Goal: Information Seeking & Learning: Understand process/instructions

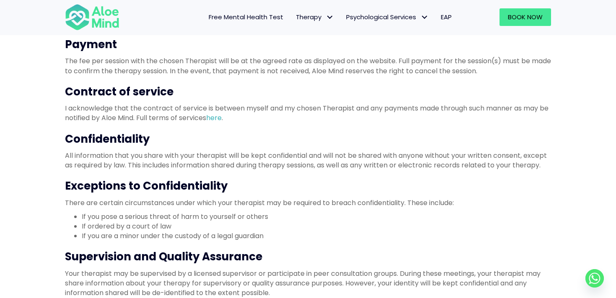
scroll to position [310, 0]
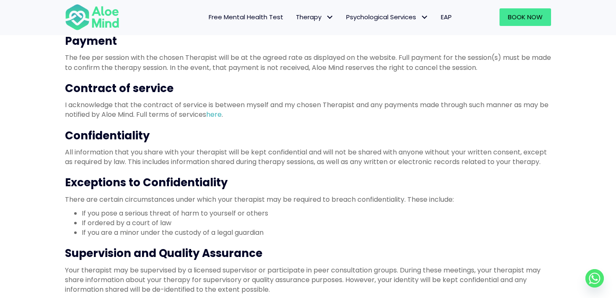
click at [242, 157] on p "All information that you share with your therapist will be kept confidential an…" at bounding box center [308, 156] width 486 height 19
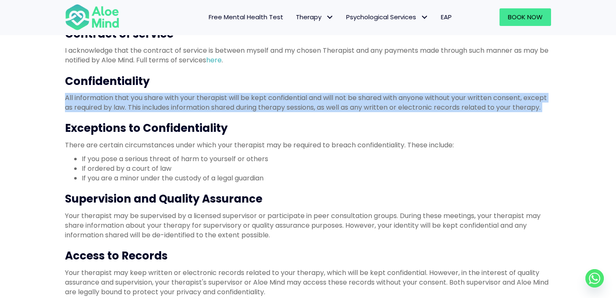
scroll to position [365, 0]
click at [241, 217] on p "Your therapist may be supervised by a licensed supervisor or participate in pee…" at bounding box center [308, 225] width 486 height 29
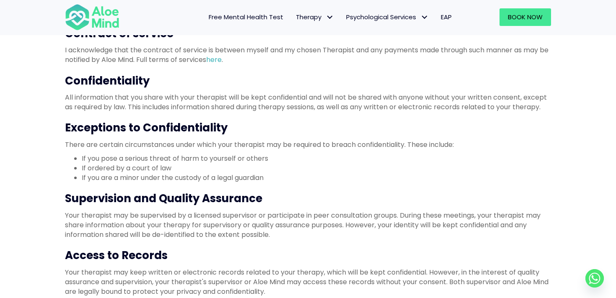
click at [241, 217] on p "Your therapist may be supervised by a licensed supervisor or participate in pee…" at bounding box center [308, 225] width 486 height 29
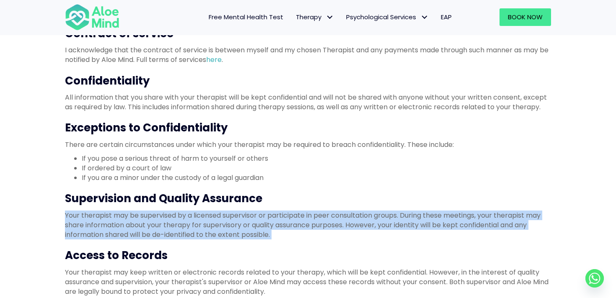
scroll to position [342, 0]
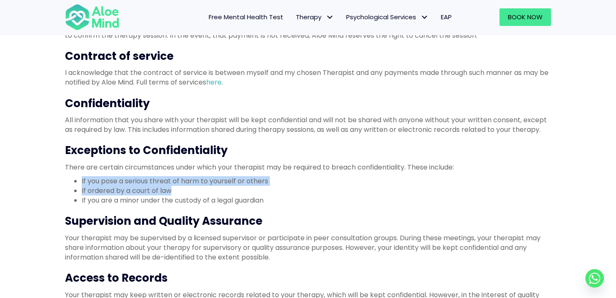
drag, startPoint x: 173, startPoint y: 191, endPoint x: 79, endPoint y: 179, distance: 94.1
click at [79, 179] on ul "If you pose a serious threat of harm to yourself or others If ordered by a cour…" at bounding box center [308, 190] width 486 height 29
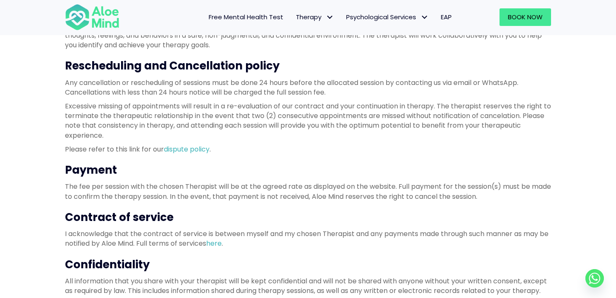
scroll to position [174, 0]
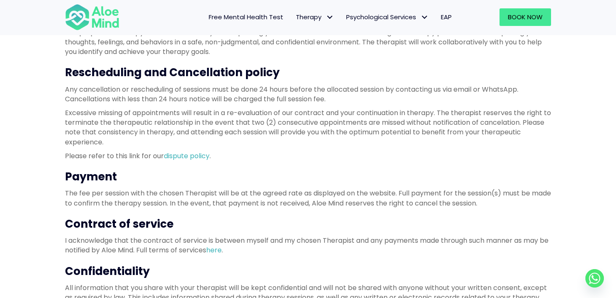
click at [117, 74] on h3 "Rescheduling and Cancellation policy" at bounding box center [308, 72] width 486 height 15
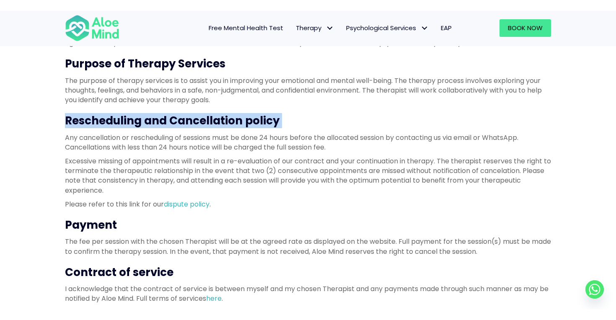
scroll to position [137, 0]
